Goal: Task Accomplishment & Management: Use online tool/utility

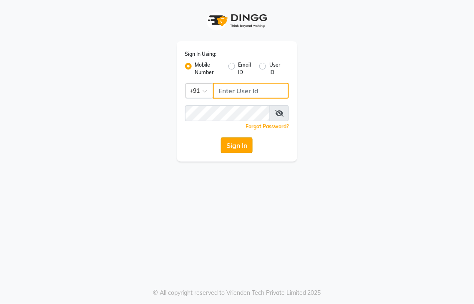
type input "8437883999"
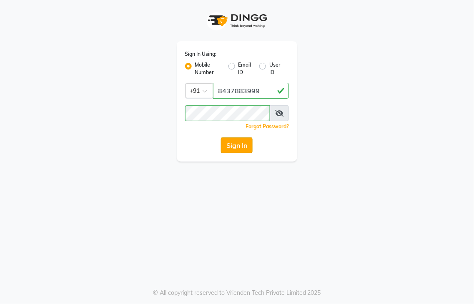
click at [244, 151] on button "Sign In" at bounding box center [237, 146] width 32 height 16
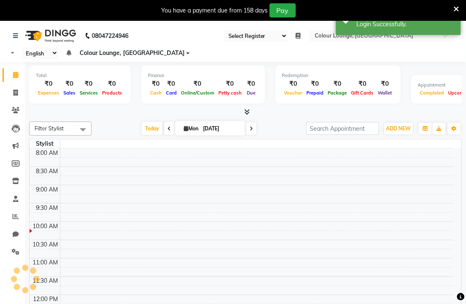
select select "83"
select select "en"
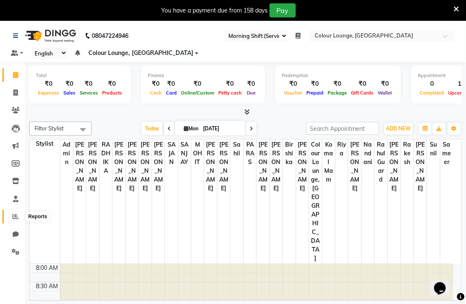
click at [13, 216] on icon at bounding box center [16, 217] width 6 height 6
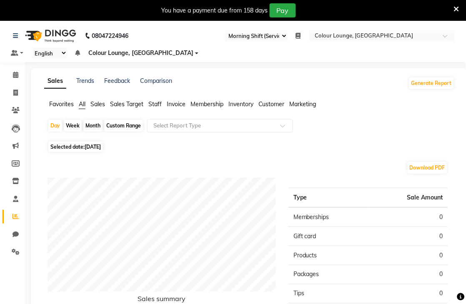
click at [3, 210] on link "Reports" at bounding box center [13, 217] width 20 height 14
click at [159, 107] on span "Staff" at bounding box center [154, 104] width 13 height 8
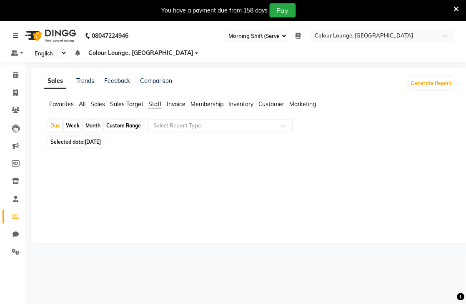
click at [131, 126] on div "Custom Range" at bounding box center [123, 126] width 39 height 12
select select "9"
select select "2025"
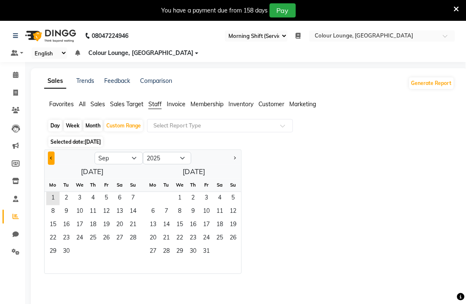
click at [52, 155] on button "Previous month" at bounding box center [51, 158] width 7 height 13
select select "8"
click at [108, 195] on span "1" at bounding box center [106, 198] width 13 height 13
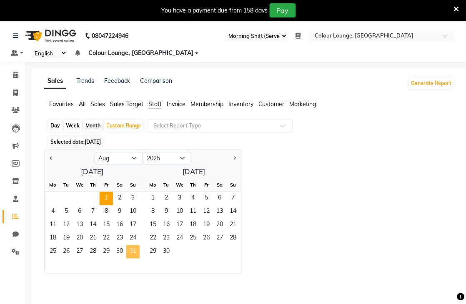
click at [136, 254] on span "31" at bounding box center [132, 252] width 13 height 13
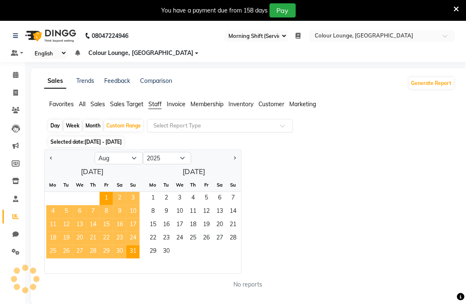
click at [285, 126] on span at bounding box center [286, 128] width 10 height 8
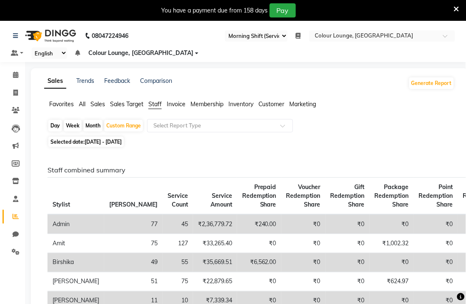
click at [331, 201] on span "Gift Redemption Share" at bounding box center [348, 195] width 34 height 25
click at [272, 131] on div "Select Report Type" at bounding box center [220, 125] width 146 height 13
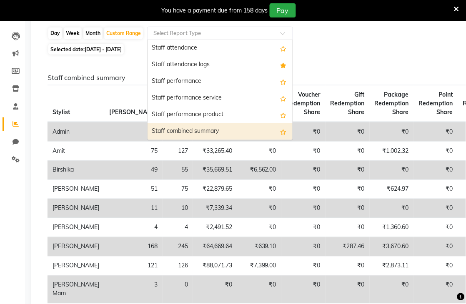
click at [186, 133] on div "Staff combined summary" at bounding box center [220, 131] width 145 height 17
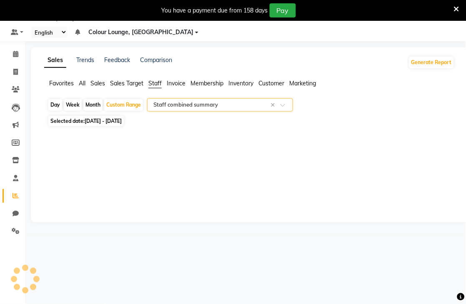
scroll to position [21, 0]
select select "filtered_report"
select select "csv"
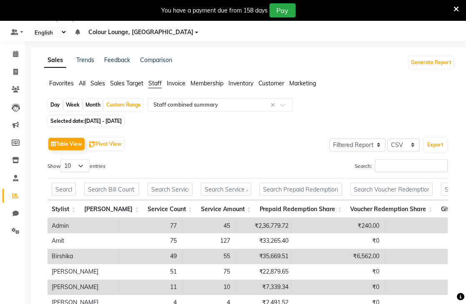
click at [428, 124] on div "Selected date: [DATE] - [DATE]" at bounding box center [251, 121] width 407 height 9
click at [381, 165] on input "Search:" at bounding box center [411, 166] width 73 height 13
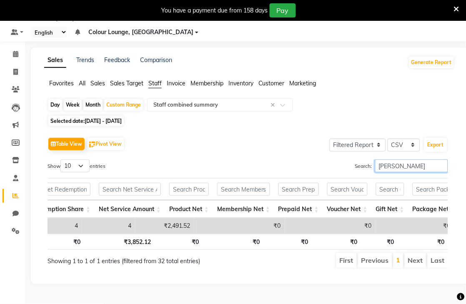
scroll to position [0, 0]
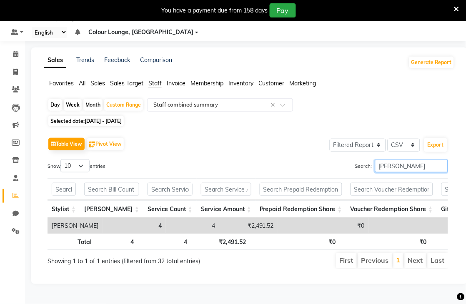
click at [408, 169] on input "[PERSON_NAME]" at bounding box center [411, 166] width 73 height 13
type input "j"
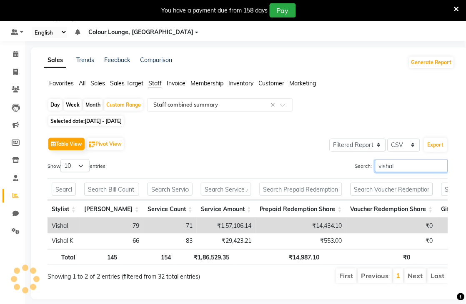
scroll to position [0, 669]
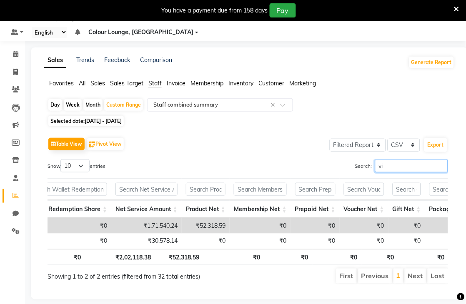
type input "v"
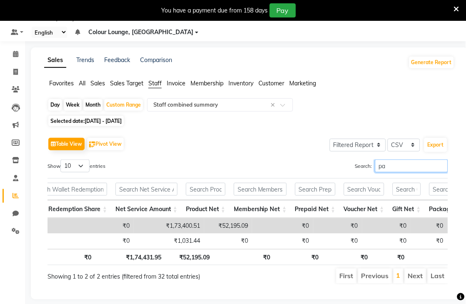
type input "p"
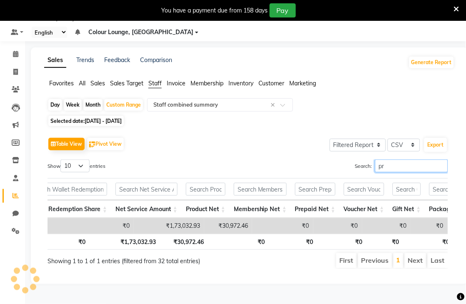
type input "p"
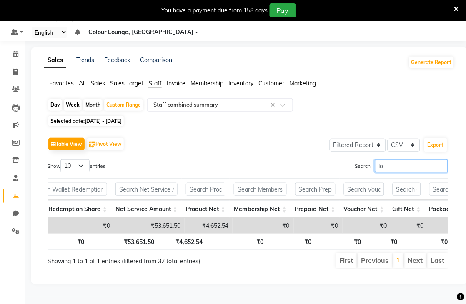
type input "l"
type input "s"
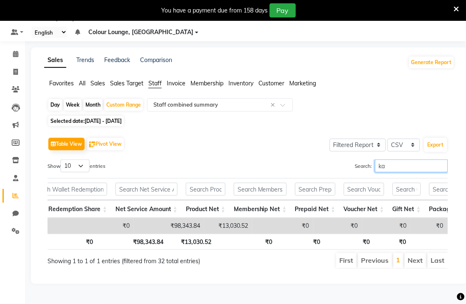
type input "k"
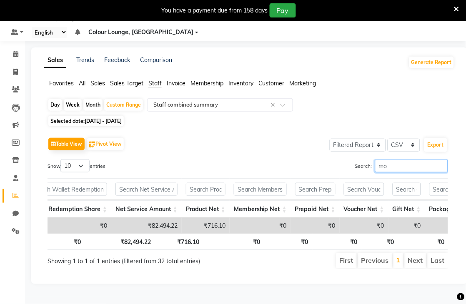
type input "m"
type input "[PERSON_NAME]"
